Goal: Task Accomplishment & Management: Use online tool/utility

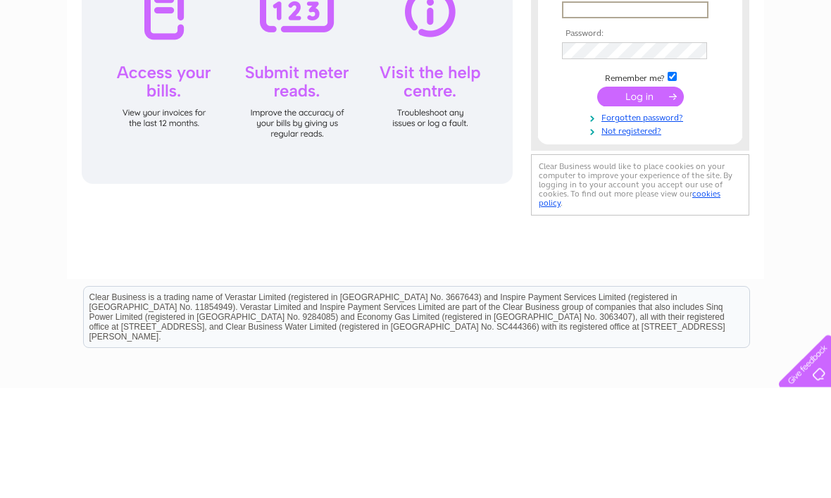
type input "henleyalasdair@googlemail.com"
click at [640, 208] on input "submit" at bounding box center [640, 206] width 87 height 20
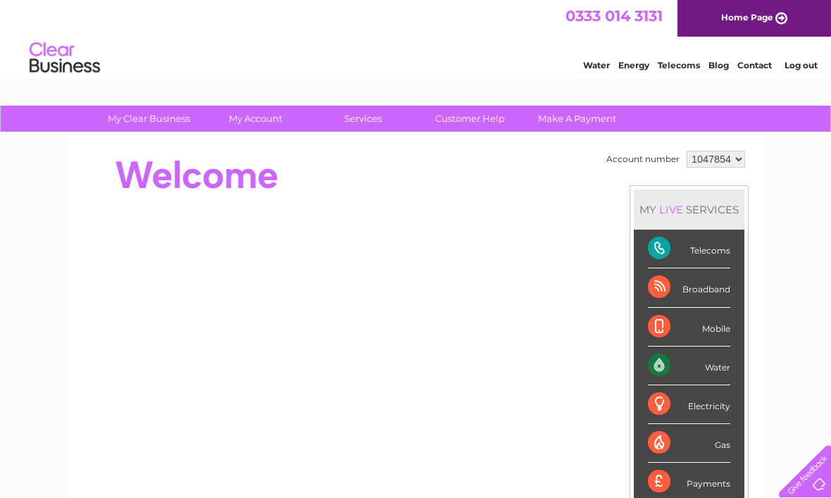
click at [715, 368] on div "Water" at bounding box center [689, 366] width 82 height 39
click at [712, 364] on div "Water" at bounding box center [689, 366] width 82 height 39
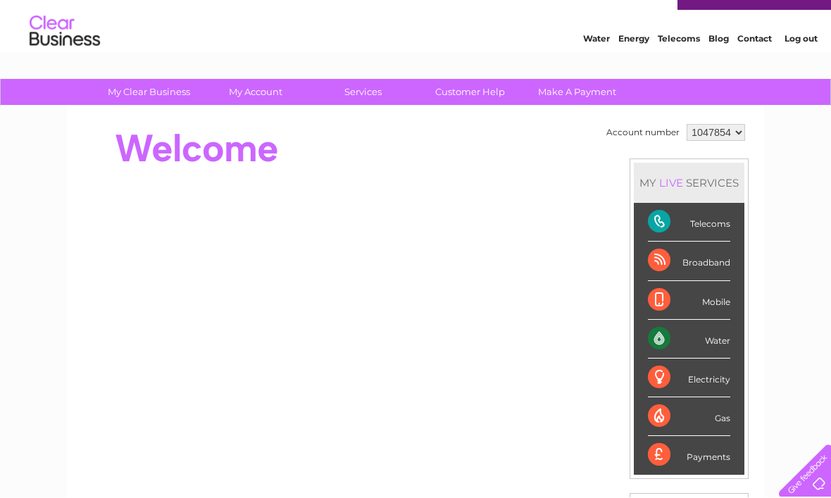
click at [728, 339] on div "Water" at bounding box center [689, 340] width 82 height 39
click at [675, 340] on div "Water" at bounding box center [689, 340] width 82 height 39
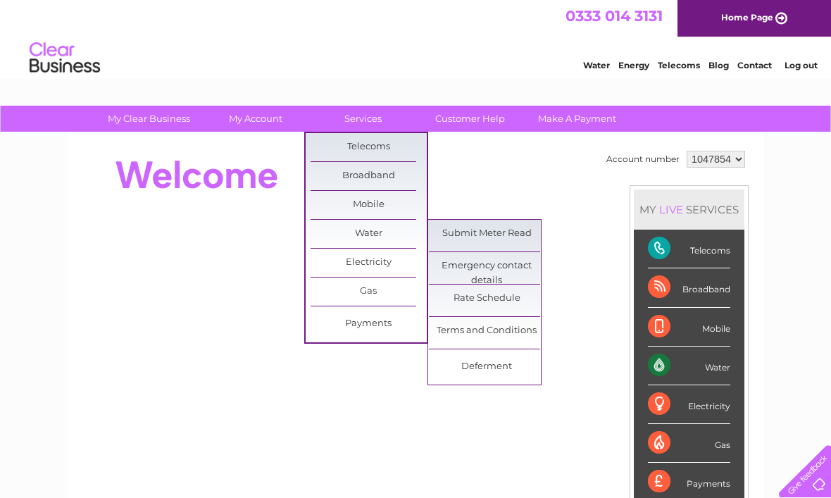
click at [455, 235] on link "Submit Meter Read" at bounding box center [487, 234] width 116 height 28
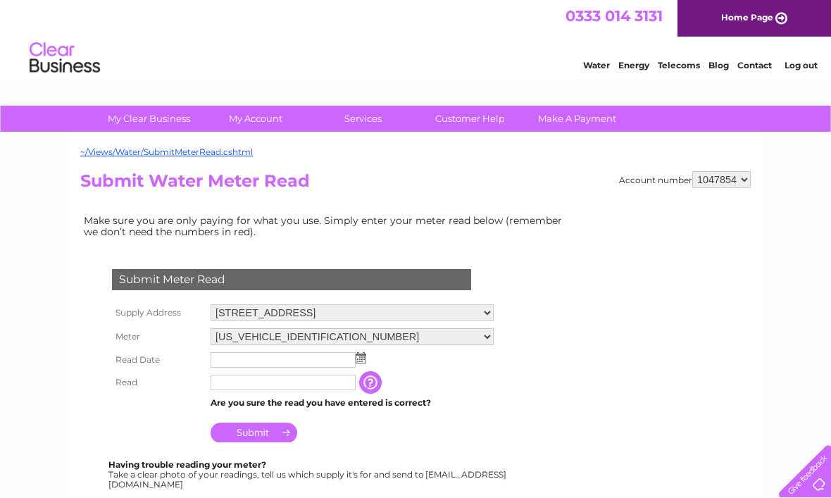
click at [240, 385] on input "text" at bounding box center [283, 382] width 145 height 15
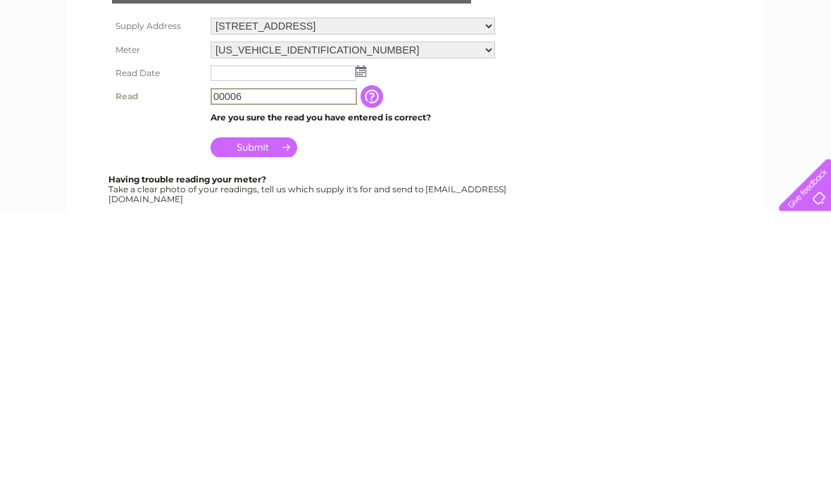
type input "00006"
click at [274, 424] on input "Submit" at bounding box center [254, 434] width 87 height 20
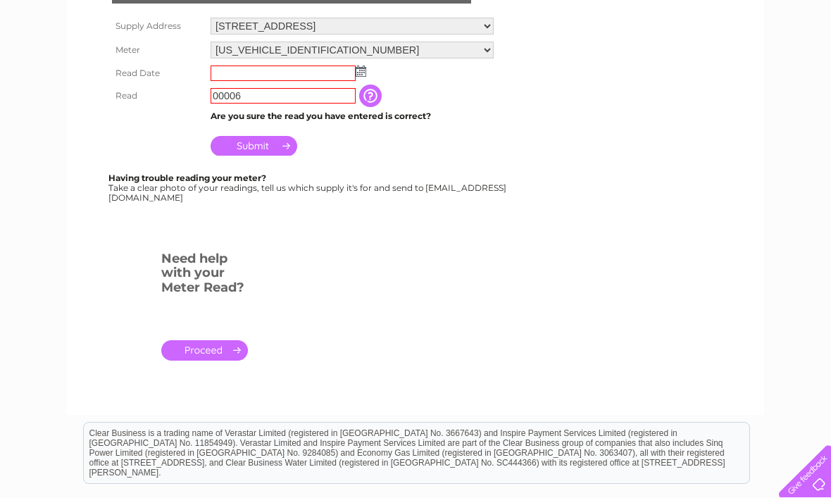
click at [321, 76] on input "text" at bounding box center [283, 73] width 145 height 15
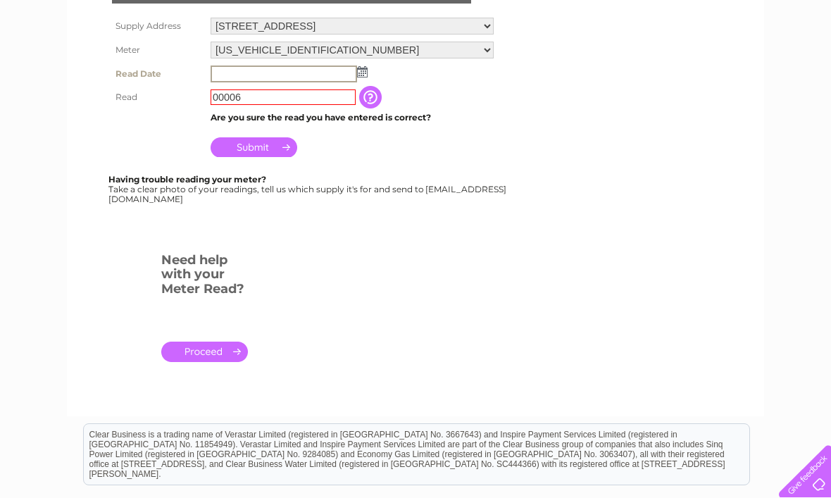
click at [365, 74] on img at bounding box center [362, 71] width 11 height 11
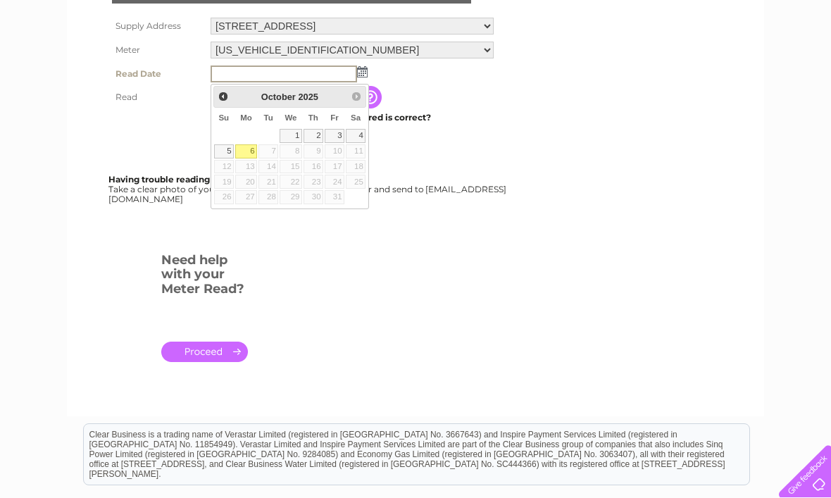
click at [247, 152] on link "6" at bounding box center [246, 151] width 22 height 14
type input "2025/10/06"
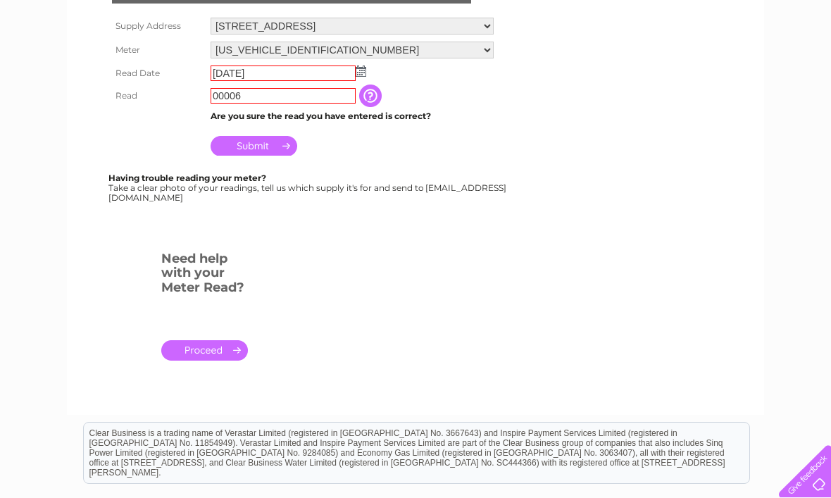
click at [273, 149] on input "Submit" at bounding box center [254, 146] width 87 height 20
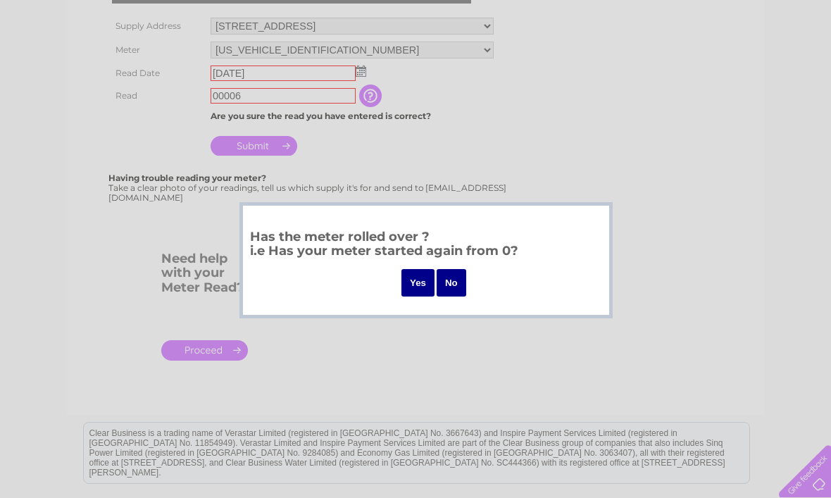
click at [449, 279] on input "No" at bounding box center [452, 282] width 30 height 27
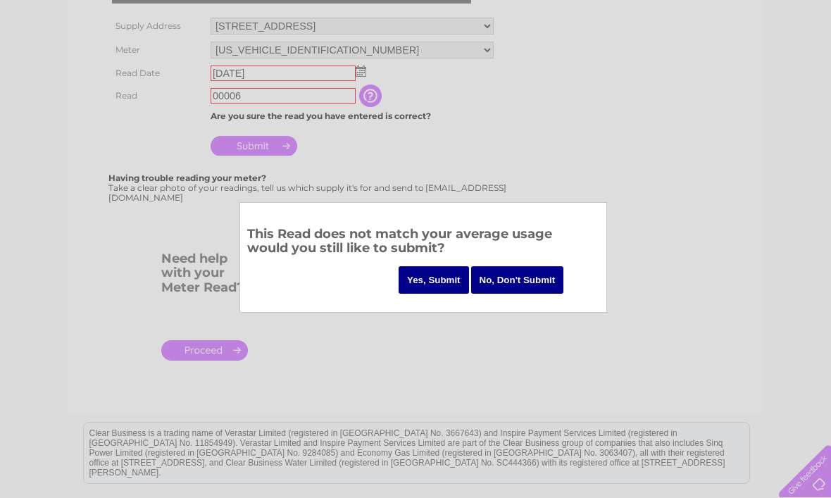
click at [426, 278] on input "Yes, Submit" at bounding box center [434, 279] width 70 height 27
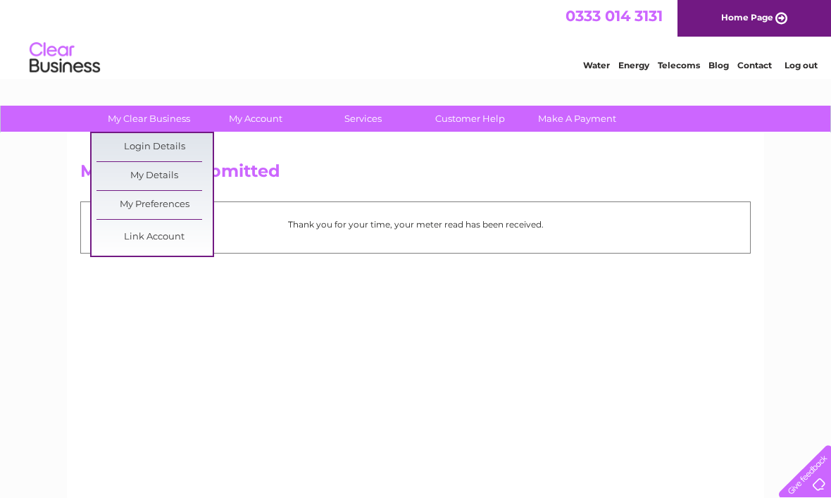
click at [168, 180] on link "My Details" at bounding box center [155, 176] width 116 height 28
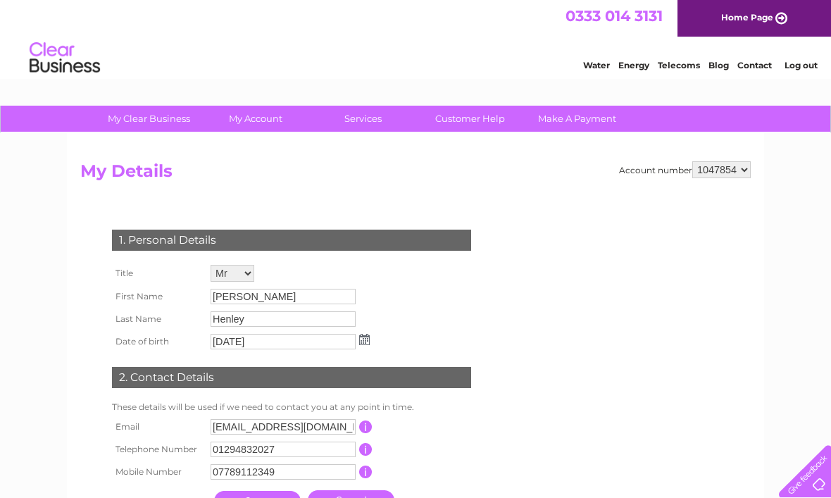
click at [462, 121] on link "Customer Help" at bounding box center [470, 119] width 116 height 26
